Goal: Task Accomplishment & Management: Use online tool/utility

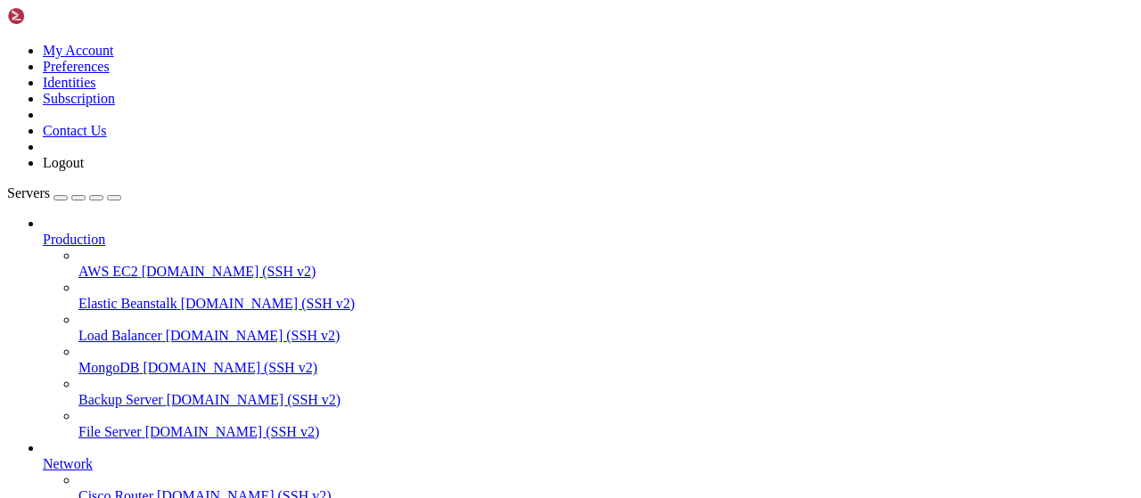
scroll to position [362, 0]
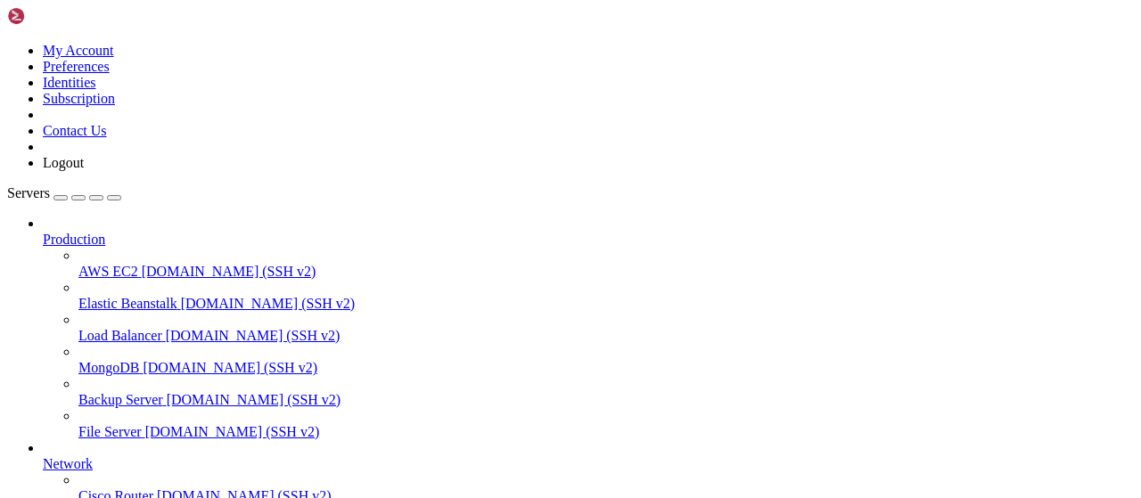
drag, startPoint x: 333, startPoint y: 62, endPoint x: 224, endPoint y: 60, distance: 108.8
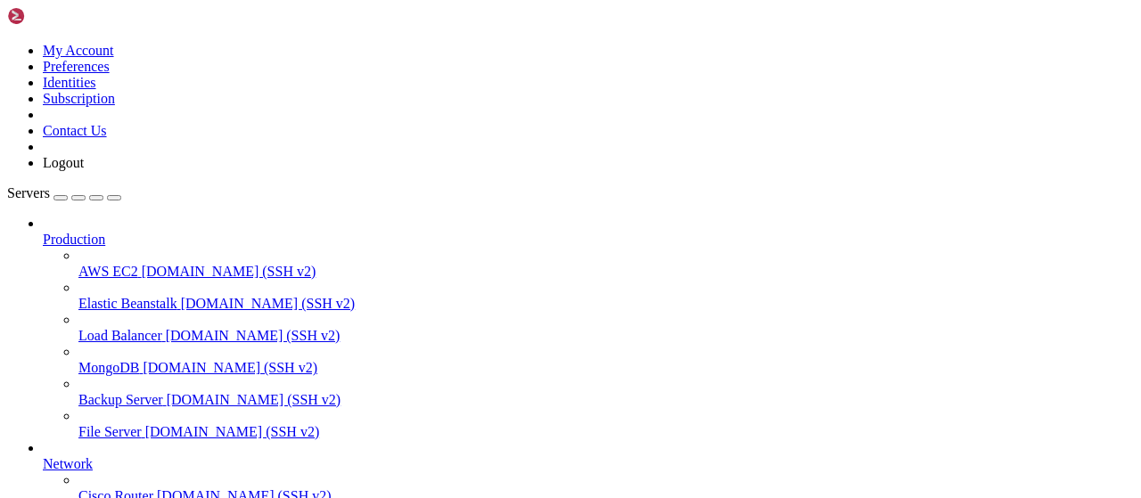
scroll to position [473, 0]
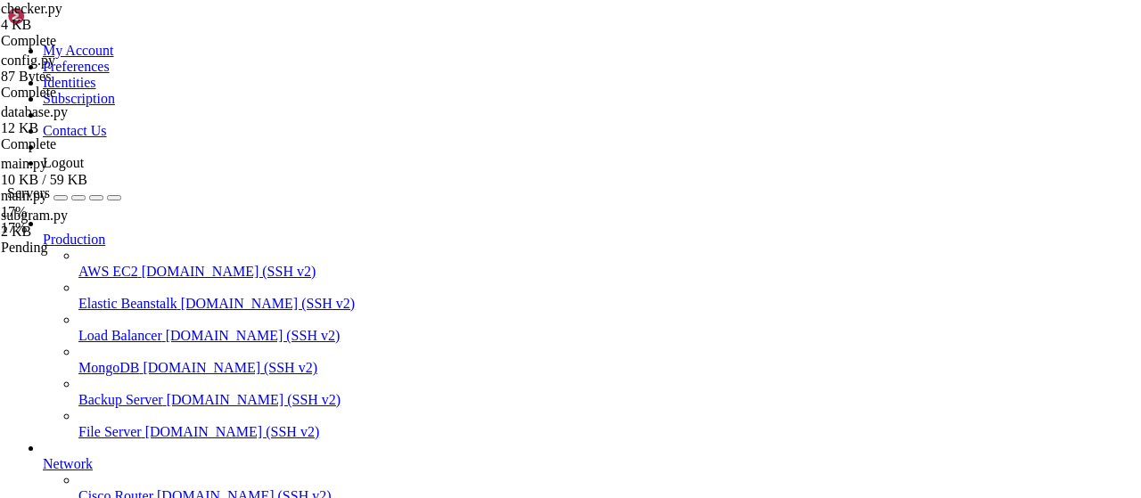
drag, startPoint x: 393, startPoint y: 69, endPoint x: 245, endPoint y: 67, distance: 148.0
drag, startPoint x: 266, startPoint y: 28, endPoint x: 534, endPoint y: 77, distance: 272.8
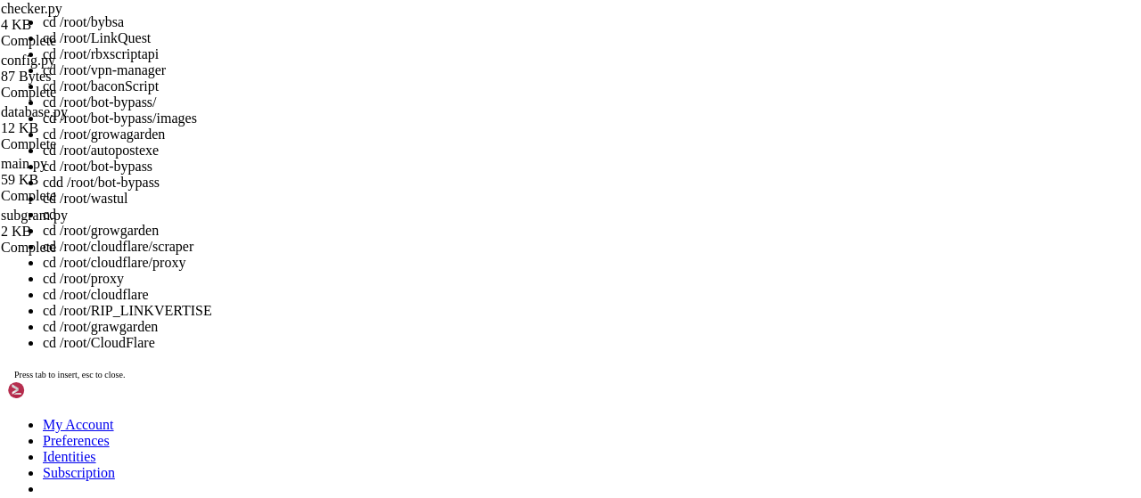
scroll to position [325, 0]
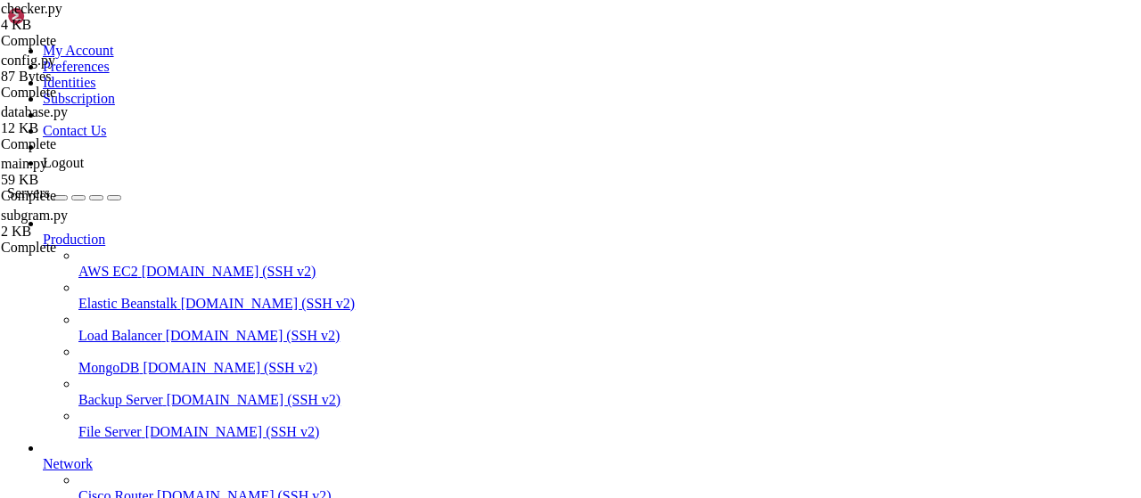
drag, startPoint x: 178, startPoint y: 1343, endPoint x: 218, endPoint y: 1346, distance: 40.3
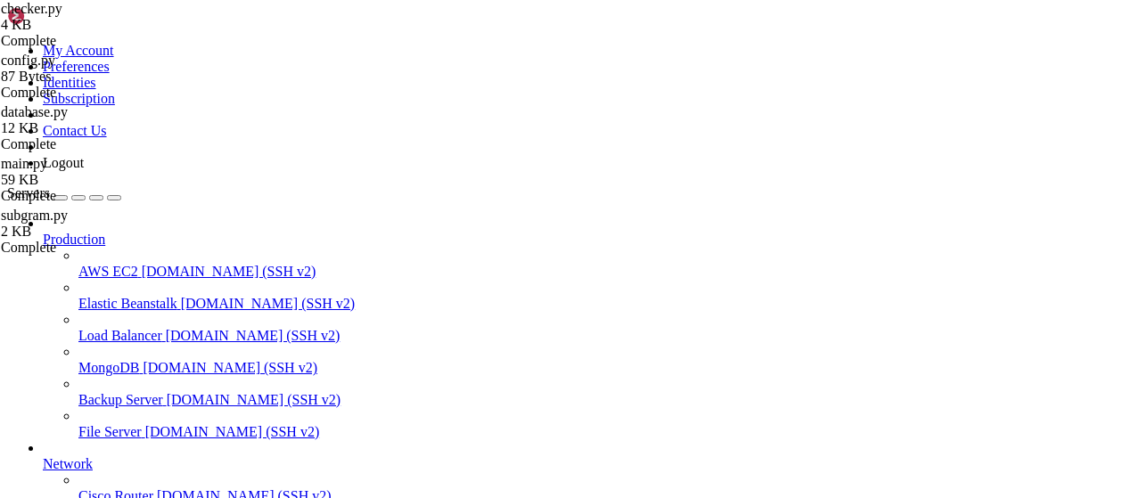
type input "/root"
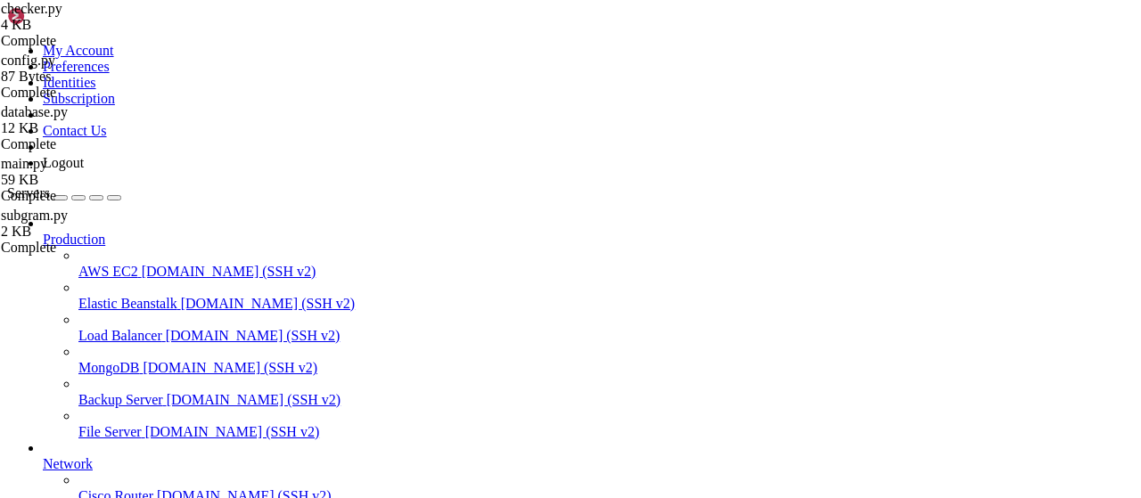
scroll to position [464, 0]
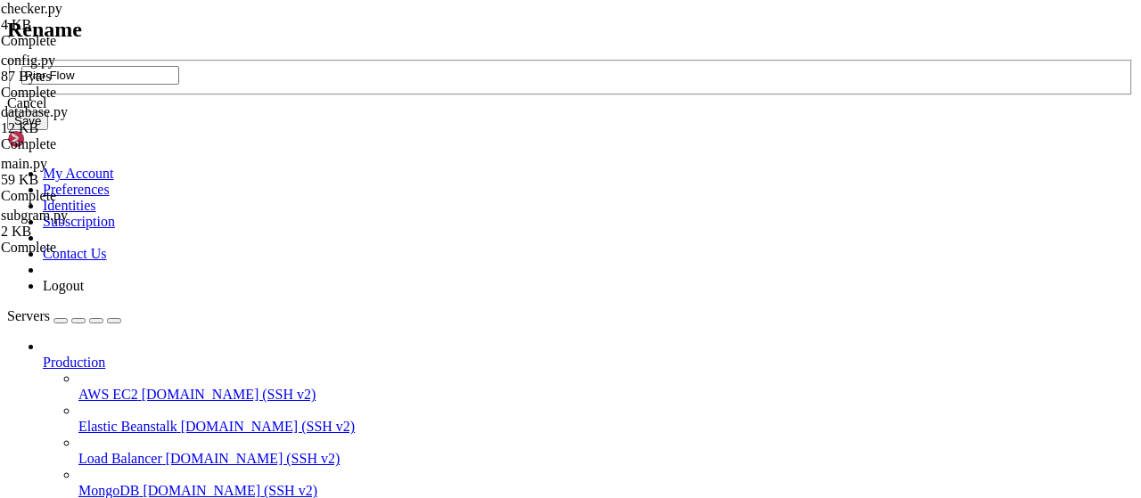
click at [179, 85] on input "Piar Flow" at bounding box center [100, 75] width 158 height 19
type input "Piar-Flow"
click at [48, 130] on button "Save" at bounding box center [27, 120] width 41 height 19
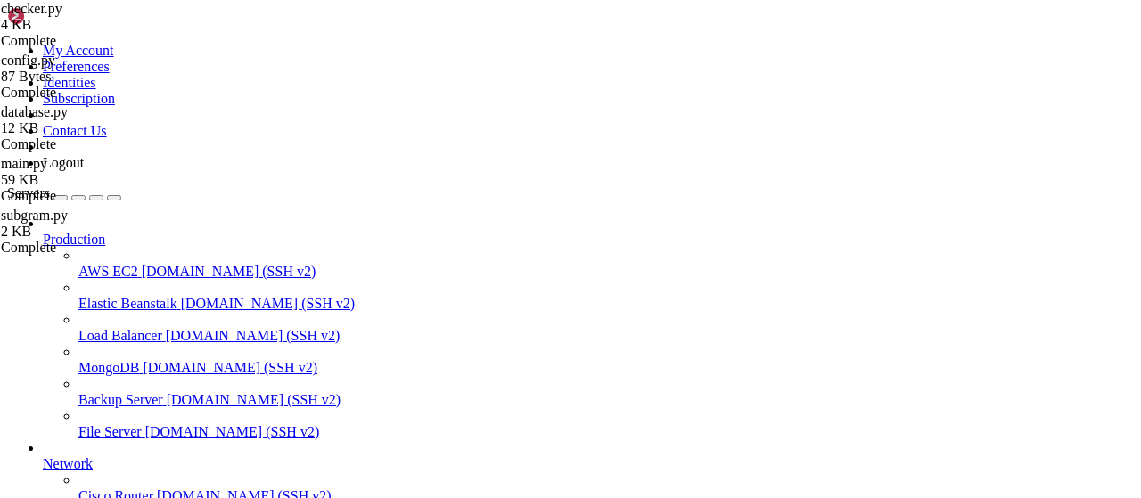
scroll to position [371, 0]
type input "/root/Piar-Flow"
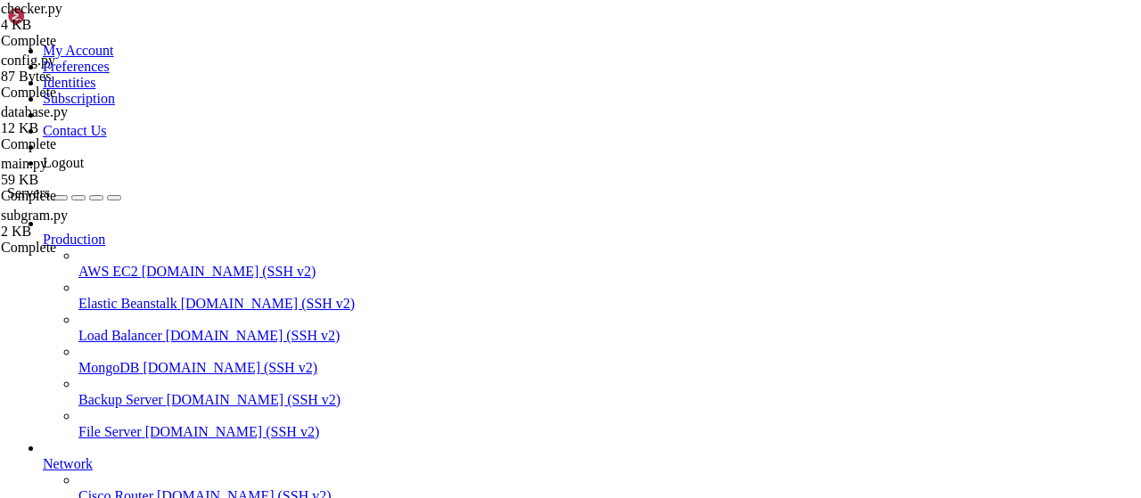
drag, startPoint x: 357, startPoint y: 67, endPoint x: 224, endPoint y: 62, distance: 132.9
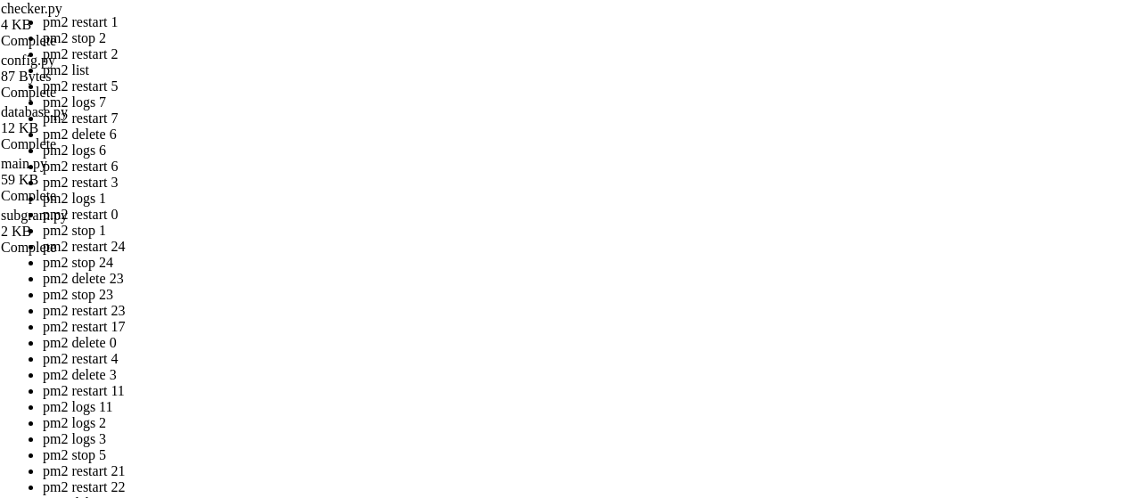
drag, startPoint x: 571, startPoint y: 333, endPoint x: 346, endPoint y: 251, distance: 239.2
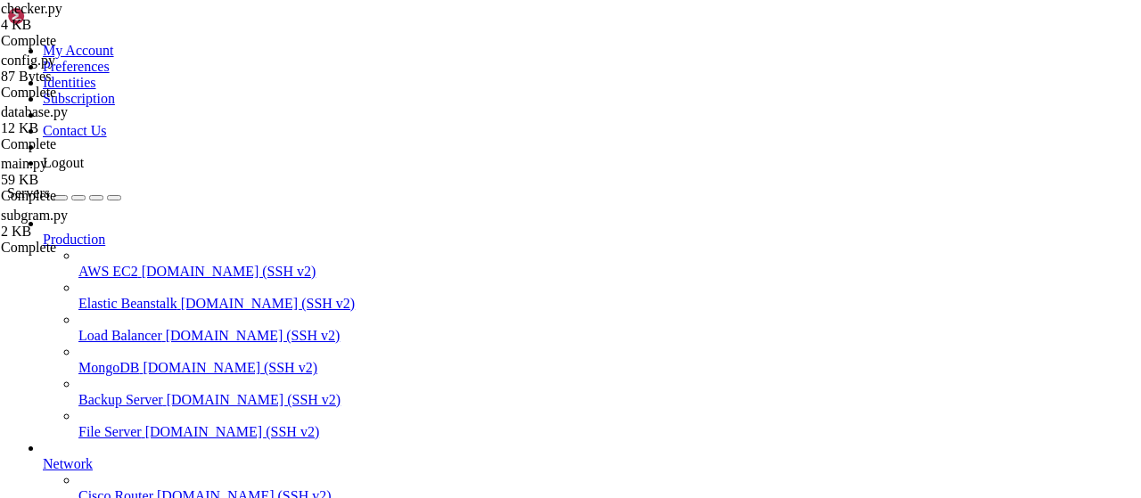
scroll to position [596, 0]
drag, startPoint x: 507, startPoint y: 223, endPoint x: 473, endPoint y: 224, distance: 33.9
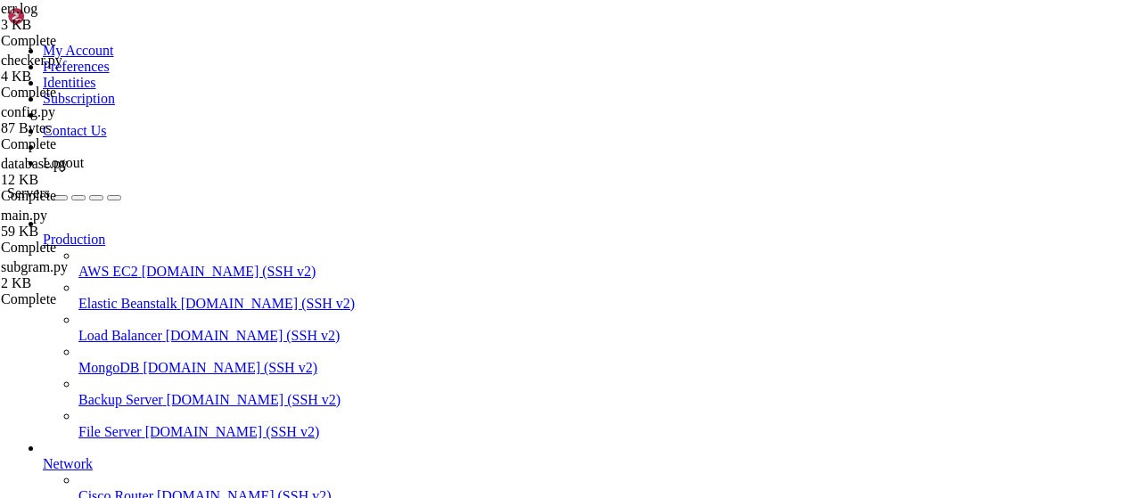
type textarea "ModuleNotFoundError: No module named 'aiogram'"
